Goal: Task Accomplishment & Management: Manage account settings

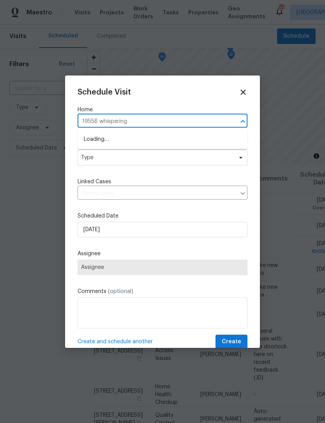
scroll to position [165, 0]
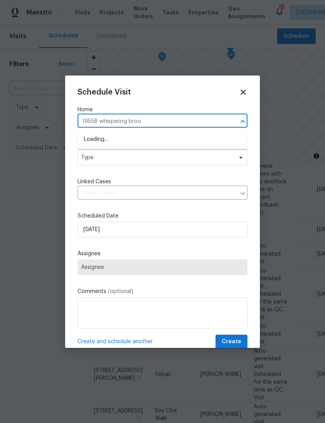
type input "19558 whispering brook"
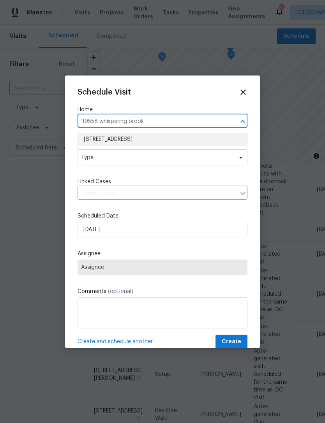
click at [145, 146] on li "[STREET_ADDRESS]" at bounding box center [162, 139] width 170 height 13
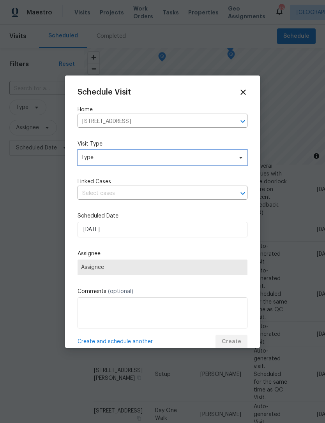
click at [86, 155] on span "Type" at bounding box center [156, 158] width 151 height 8
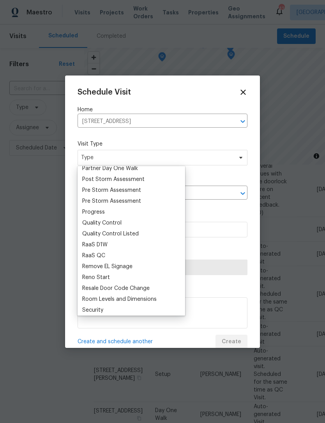
scroll to position [491, 0]
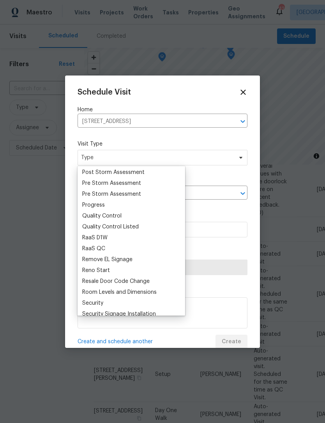
click at [100, 204] on div "Progress" at bounding box center [93, 205] width 23 height 8
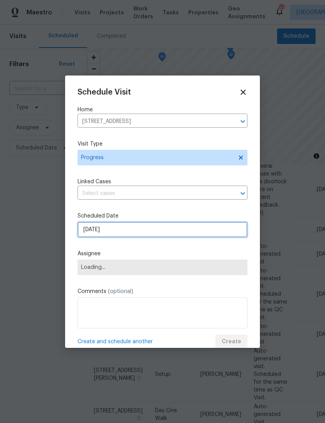
click at [143, 232] on input "[DATE]" at bounding box center [162, 230] width 170 height 16
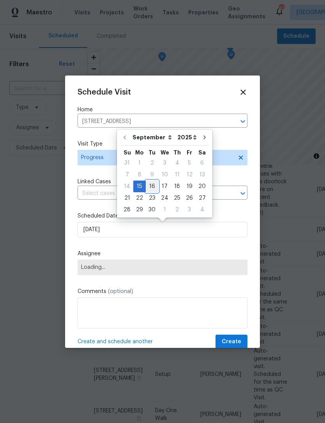
click at [151, 189] on div "16" at bounding box center [152, 186] width 12 height 11
type input "[DATE]"
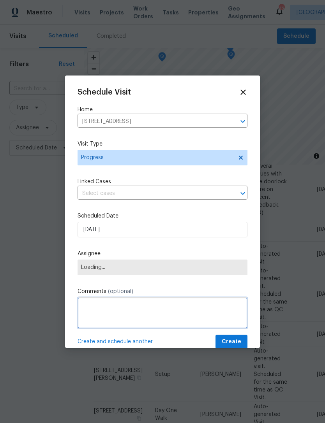
click at [143, 309] on textarea at bounding box center [162, 313] width 170 height 31
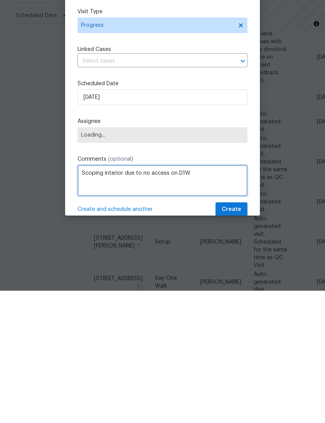
type textarea "Scoping interior due to no access on D1W"
click at [214, 260] on span "Loading..." at bounding box center [162, 268] width 170 height 16
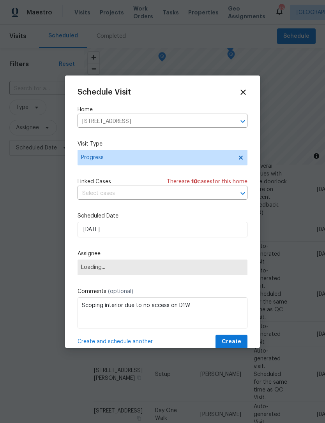
click at [190, 269] on span "Loading..." at bounding box center [162, 267] width 163 height 6
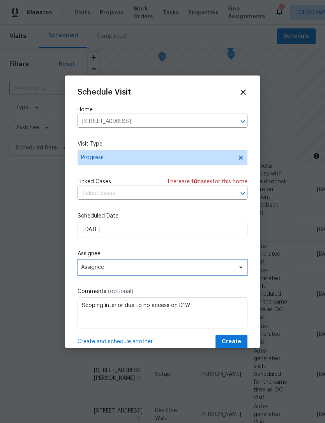
click at [241, 267] on icon at bounding box center [241, 267] width 6 height 6
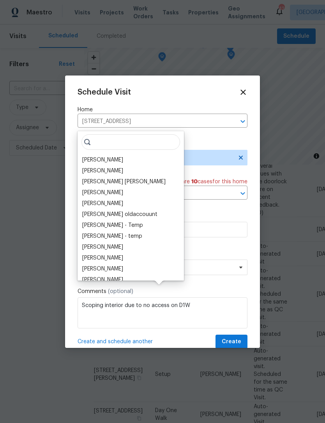
click at [112, 156] on div "[PERSON_NAME]" at bounding box center [102, 160] width 41 height 8
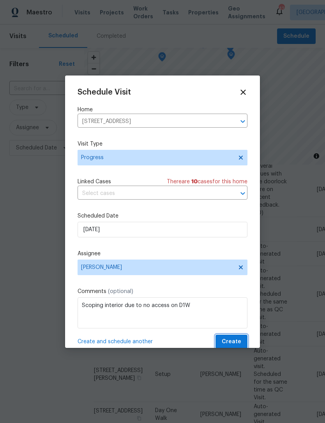
click at [243, 339] on button "Create" at bounding box center [231, 342] width 32 height 14
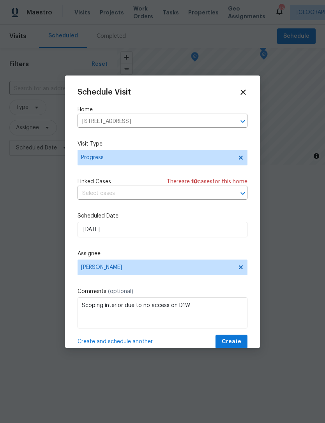
scroll to position [0, 0]
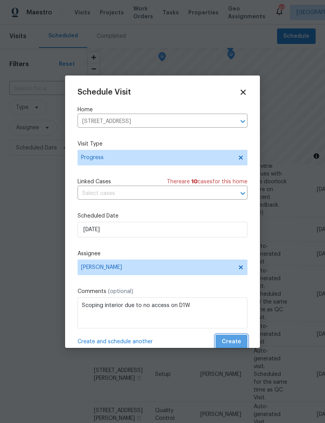
click at [237, 343] on span "Create" at bounding box center [231, 342] width 19 height 10
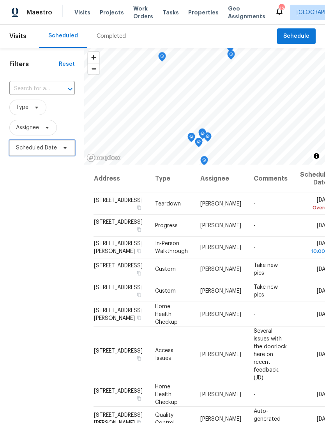
click at [67, 156] on span "Scheduled Date" at bounding box center [41, 148] width 65 height 16
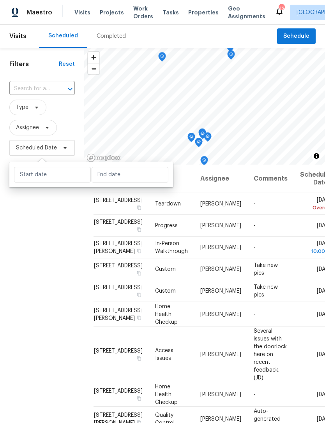
click at [60, 235] on div "Filters Reset ​ Type Assignee Scheduled Date" at bounding box center [42, 276] width 84 height 456
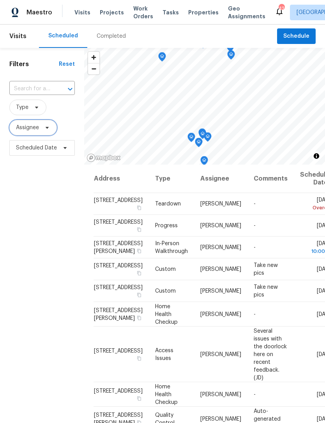
click at [36, 127] on span "Assignee" at bounding box center [27, 128] width 23 height 8
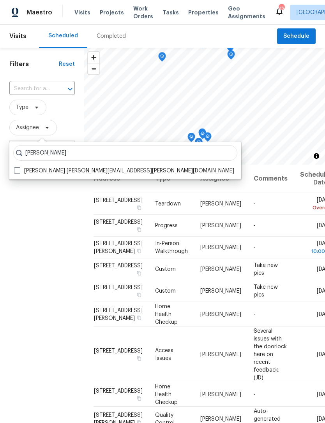
type input "[PERSON_NAME]"
click at [90, 174] on label "[PERSON_NAME] [PERSON_NAME][EMAIL_ADDRESS][PERSON_NAME][DOMAIN_NAME]" at bounding box center [124, 171] width 220 height 8
click at [19, 172] on input "[PERSON_NAME] [PERSON_NAME][EMAIL_ADDRESS][PERSON_NAME][DOMAIN_NAME]" at bounding box center [16, 169] width 5 height 5
checkbox input "true"
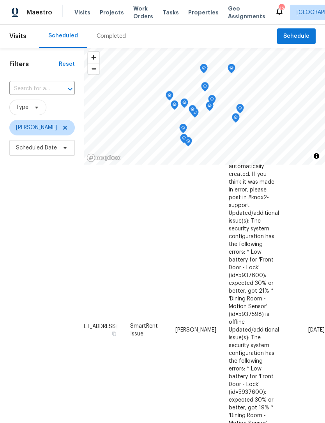
scroll to position [203, 65]
click at [0, 0] on icon at bounding box center [0, 0] width 0 height 0
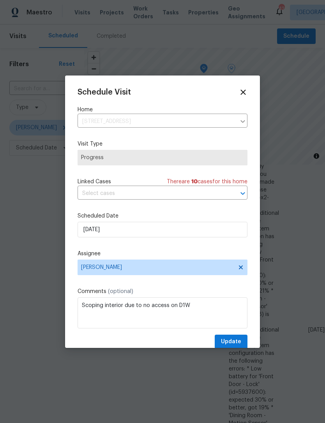
click at [245, 92] on icon at bounding box center [243, 92] width 9 height 9
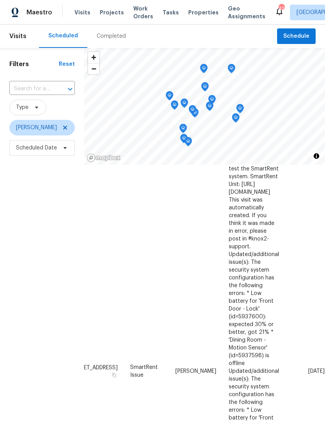
scroll to position [156, 65]
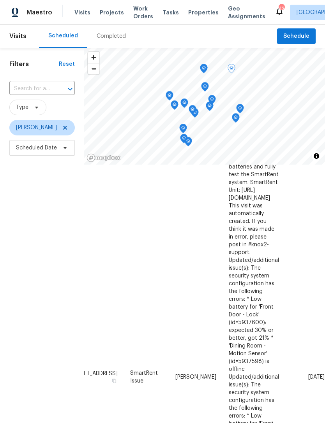
click at [0, 0] on icon at bounding box center [0, 0] width 0 height 0
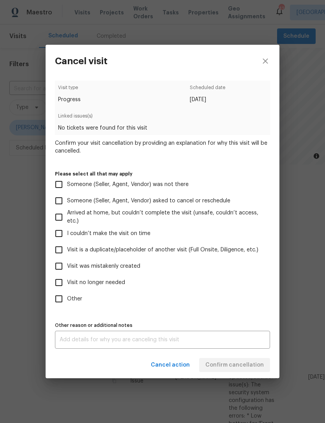
click at [67, 262] on input "Visit was mistakenly created" at bounding box center [59, 266] width 16 height 16
checkbox input "true"
click at [251, 365] on span "Confirm cancellation" at bounding box center [234, 366] width 58 height 10
